Goal: Task Accomplishment & Management: Manage account settings

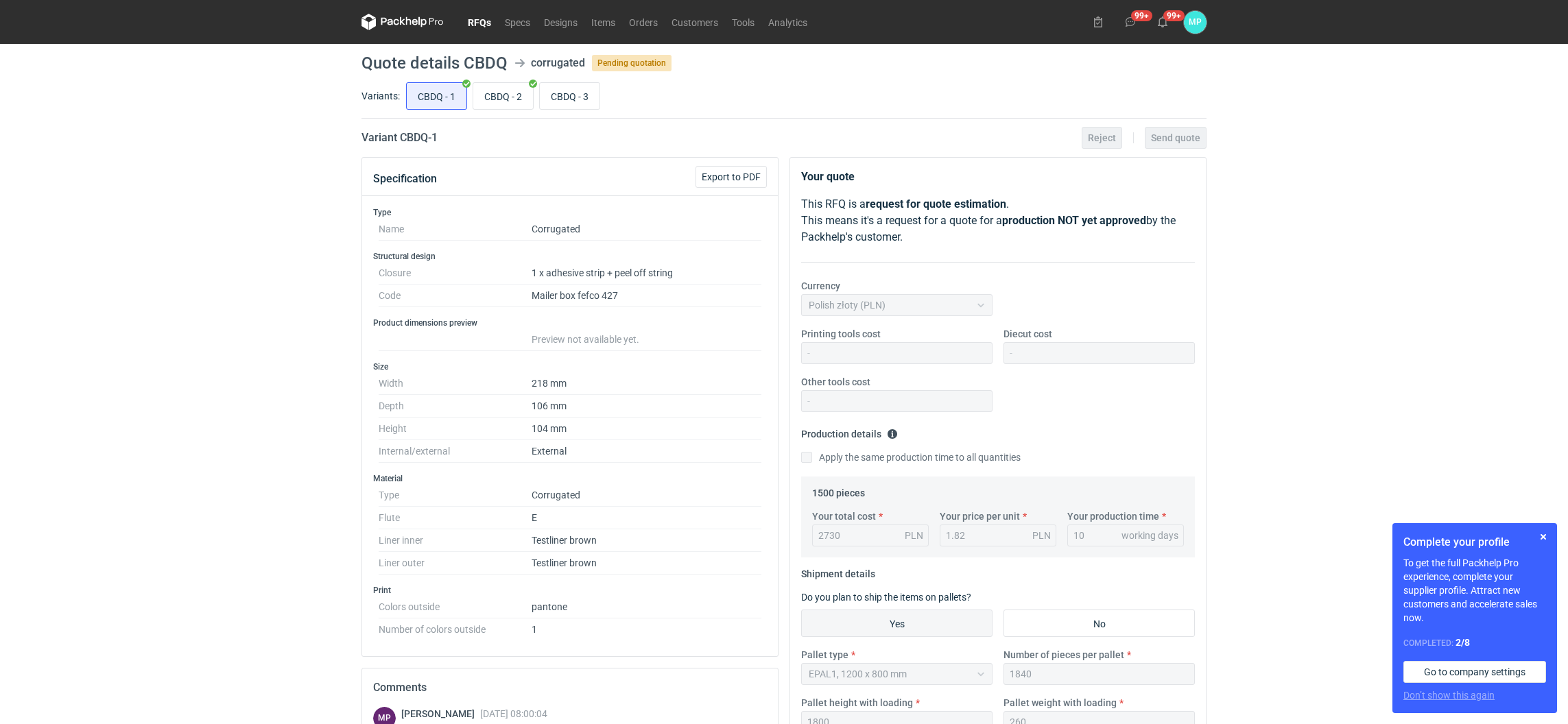
scroll to position [69, 0]
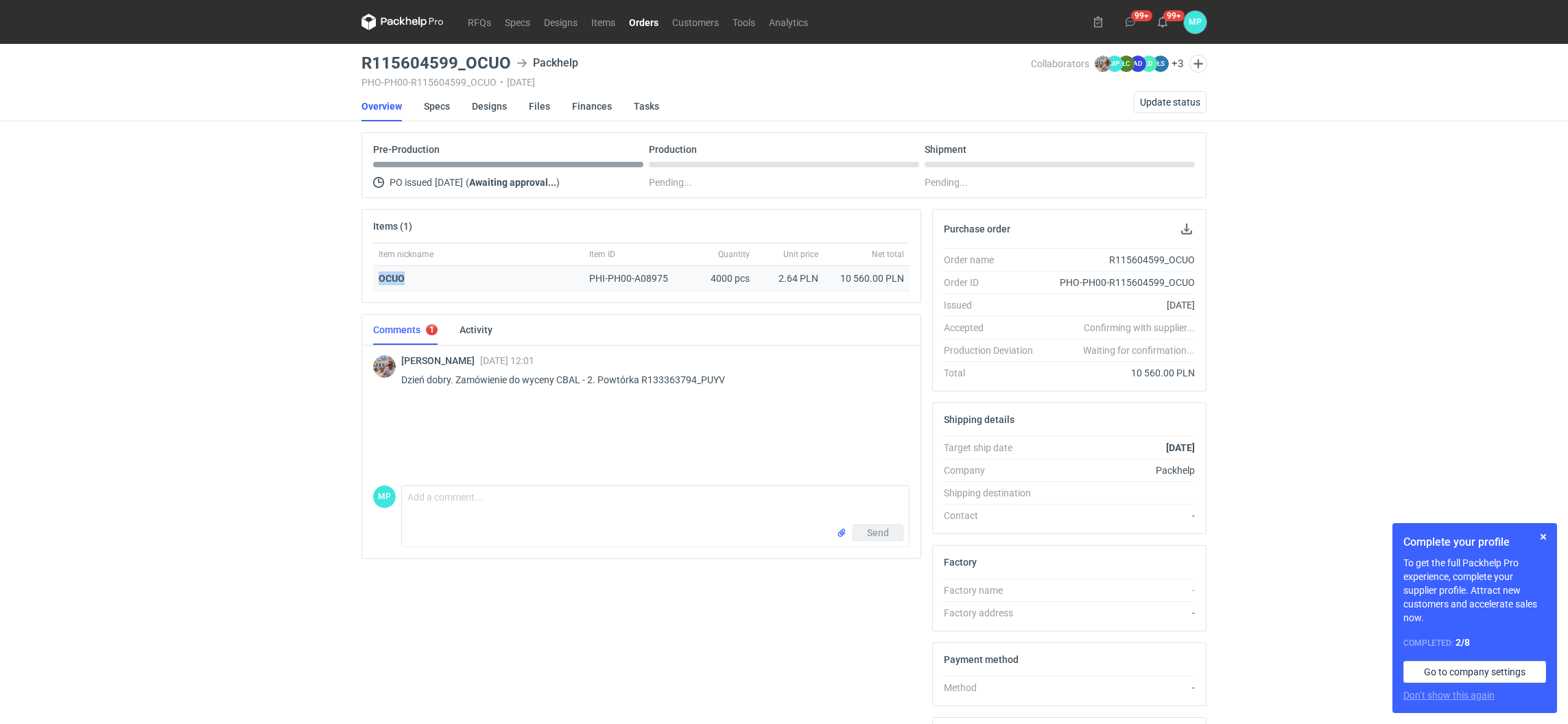
drag, startPoint x: 413, startPoint y: 275, endPoint x: 374, endPoint y: 279, distance: 39.2
click at [374, 279] on div "OCUO" at bounding box center [478, 278] width 210 height 25
copy strong "OCUO"
drag, startPoint x: 728, startPoint y: 383, endPoint x: 701, endPoint y: 380, distance: 27.2
click at [701, 380] on p "Dzień dobry. Zamówienie do wyceny CBAL - 2. Powtórka R133363794_PUYV" at bounding box center [650, 379] width 498 height 16
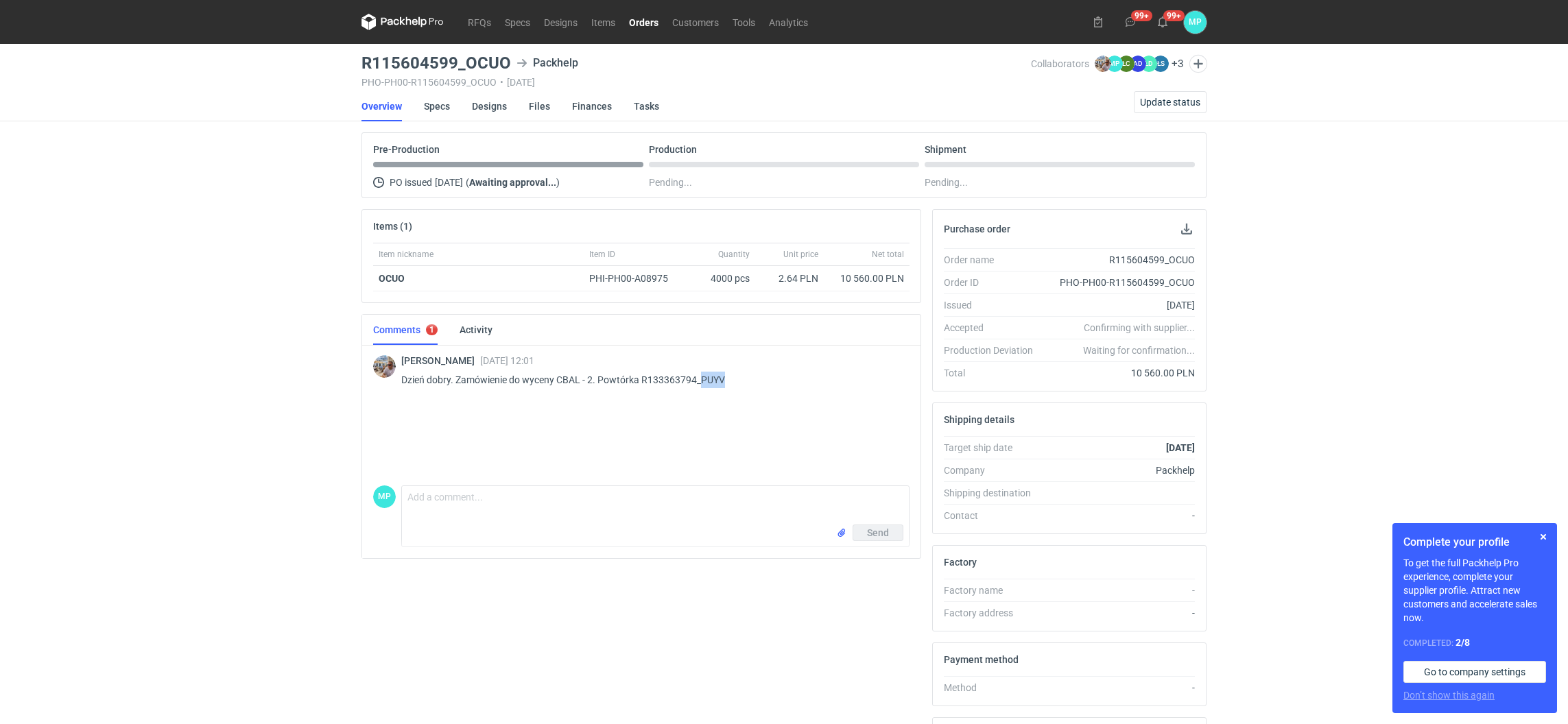
copy p "PUYV"
drag, startPoint x: 511, startPoint y: 64, endPoint x: 359, endPoint y: 65, distance: 152.0
click at [359, 65] on main "R115604599_OCUO Packhelp PHO-PH00-R115604599_OCUO • [DATE] Collaborators [PERSO…" at bounding box center [784, 463] width 856 height 838
copy h3 "R115604599_OCUO"
